Goal: Task Accomplishment & Management: Manage account settings

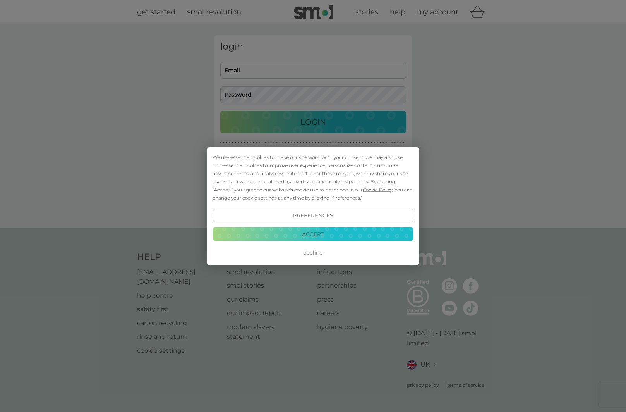
drag, startPoint x: 291, startPoint y: 231, endPoint x: 288, endPoint y: 193, distance: 37.7
click at [292, 229] on button "Accept" at bounding box center [313, 234] width 201 height 14
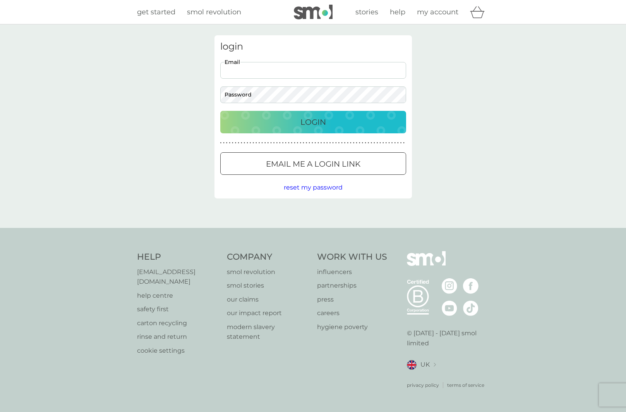
click at [245, 71] on input "Email" at bounding box center [313, 70] width 186 height 17
type input "ropocock1@mac.com"
click at [220, 111] on button "Login" at bounding box center [313, 122] width 186 height 22
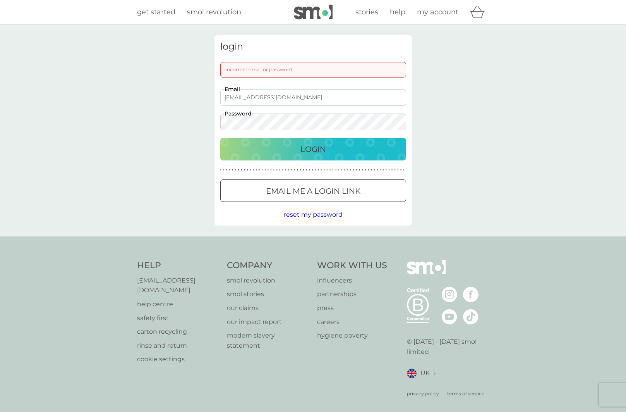
click at [195, 118] on div "login Incorrect email or password ropocock1@mac.com Email Password Login ● ● ● …" at bounding box center [313, 130] width 626 height 212
click at [220, 138] on button "Login" at bounding box center [313, 149] width 186 height 22
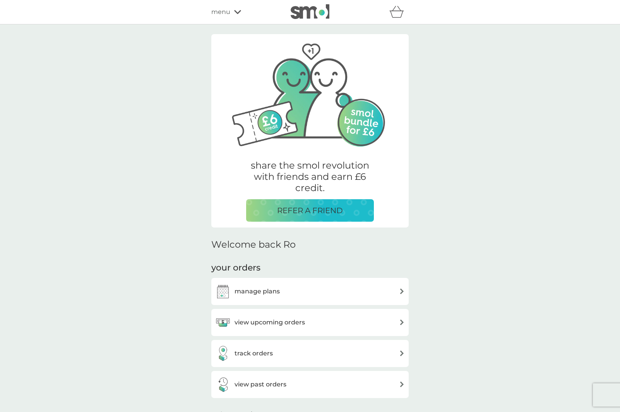
click at [254, 291] on h3 "manage plans" at bounding box center [257, 291] width 45 height 10
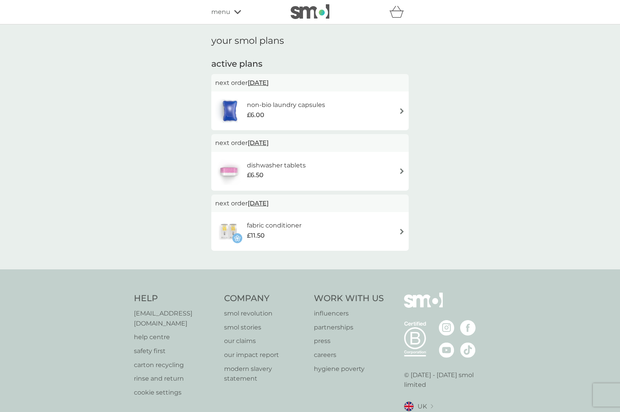
click at [300, 107] on h6 "non-bio laundry capsules" at bounding box center [286, 105] width 78 height 10
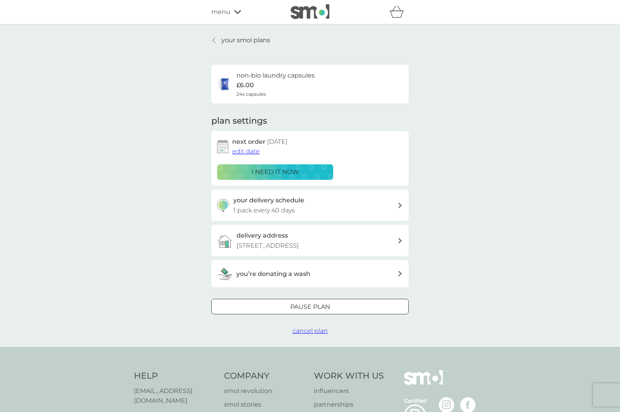
click at [297, 209] on div "your delivery schedule 1 pack every 40 days" at bounding box center [316, 205] width 165 height 20
select select "42"
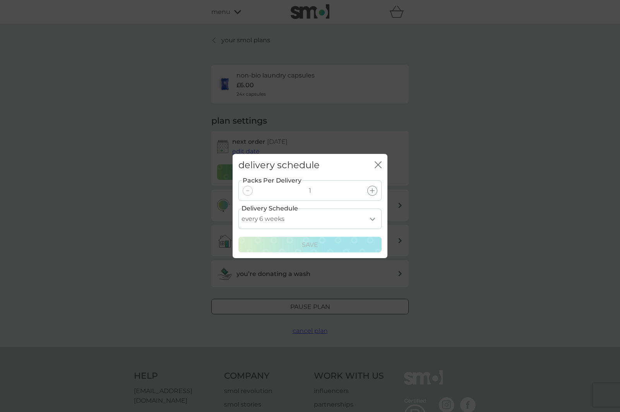
click at [376, 163] on icon "close" at bounding box center [376, 164] width 3 height 6
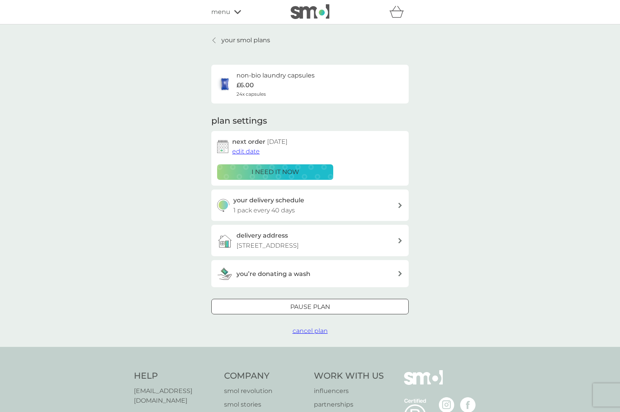
click at [246, 151] on span "edit date" at bounding box center [245, 151] width 27 height 7
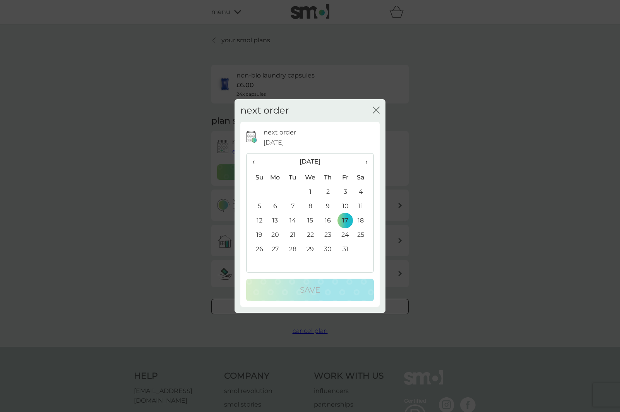
click at [366, 162] on span "›" at bounding box center [364, 161] width 8 height 16
click at [277, 234] on td "17" at bounding box center [275, 234] width 18 height 14
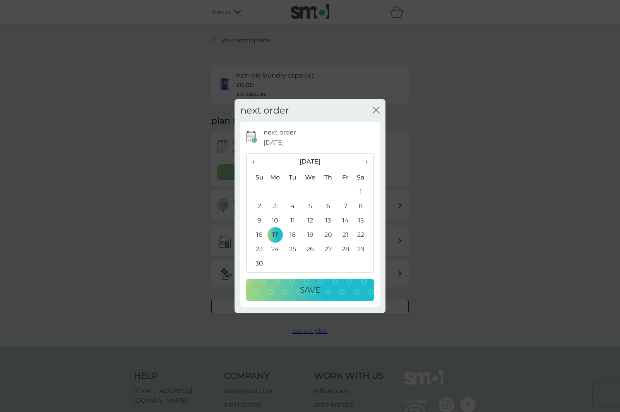
click at [307, 293] on p "Save" at bounding box center [310, 289] width 20 height 12
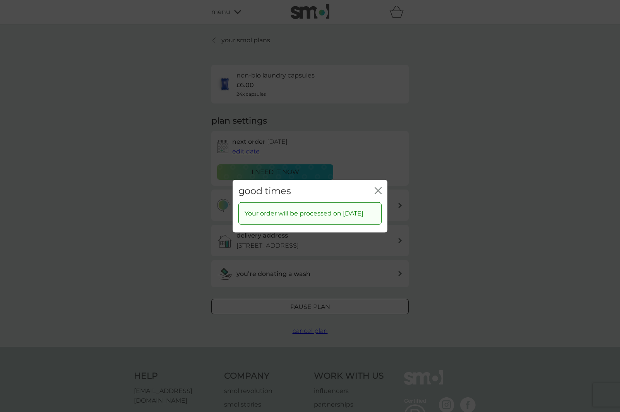
click at [377, 187] on icon "close" at bounding box center [378, 190] width 7 height 7
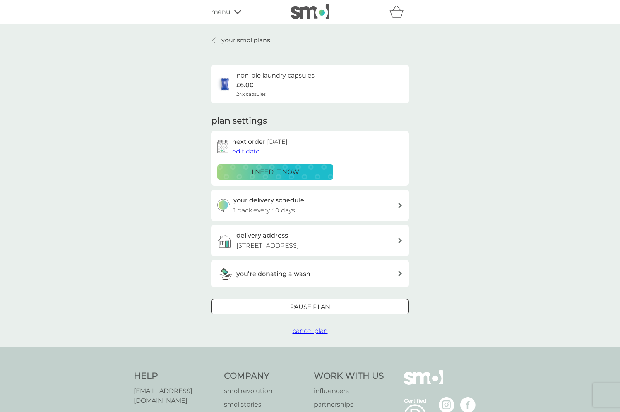
click at [213, 38] on icon at bounding box center [214, 40] width 3 height 6
